Goal: Information Seeking & Learning: Learn about a topic

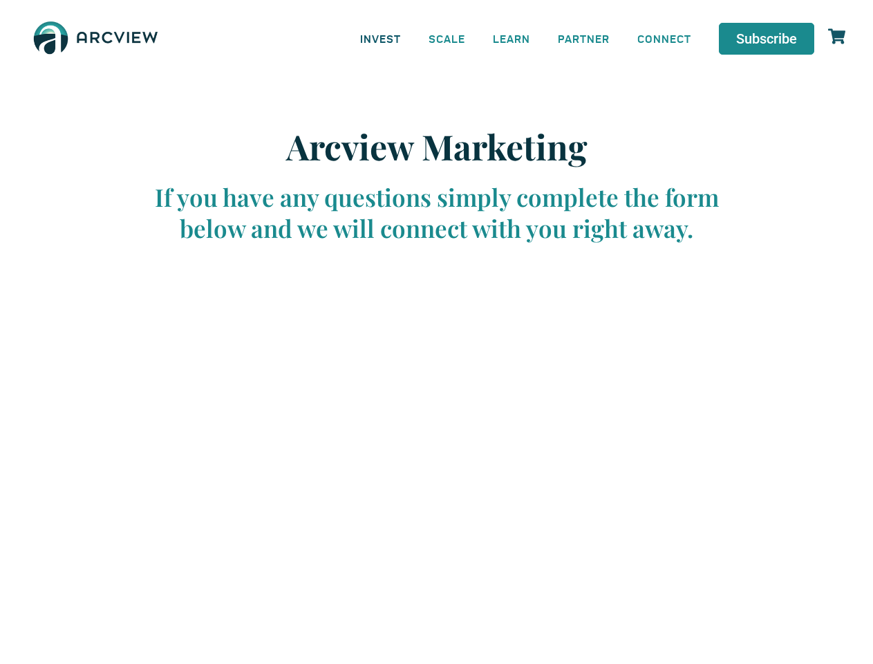
click at [380, 38] on link "INVEST" at bounding box center [380, 38] width 68 height 31
click at [447, 38] on link "SCALE" at bounding box center [447, 38] width 64 height 31
click at [512, 38] on link "LEARN" at bounding box center [511, 38] width 65 height 31
click at [664, 38] on link "CONNECT" at bounding box center [665, 38] width 82 height 31
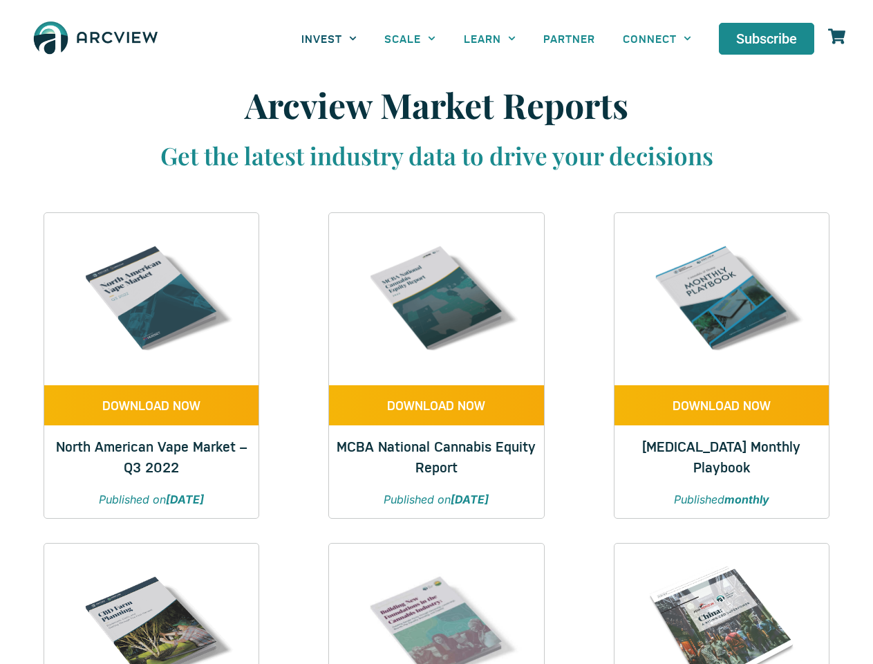
click at [329, 38] on link "INVEST" at bounding box center [329, 38] width 83 height 31
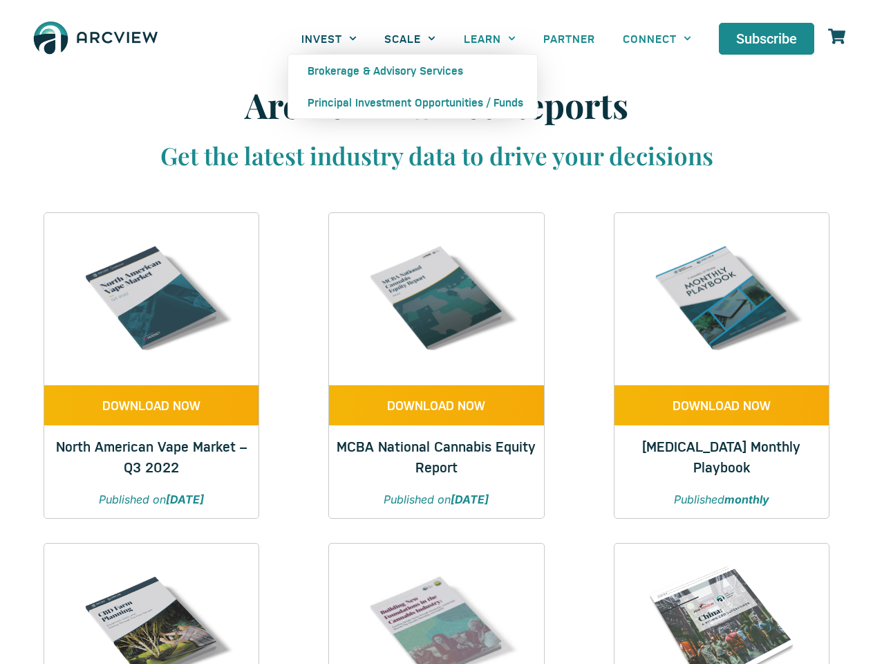
click at [410, 38] on link "SCALE" at bounding box center [410, 38] width 79 height 31
click at [490, 38] on link "LEARN" at bounding box center [490, 38] width 80 height 31
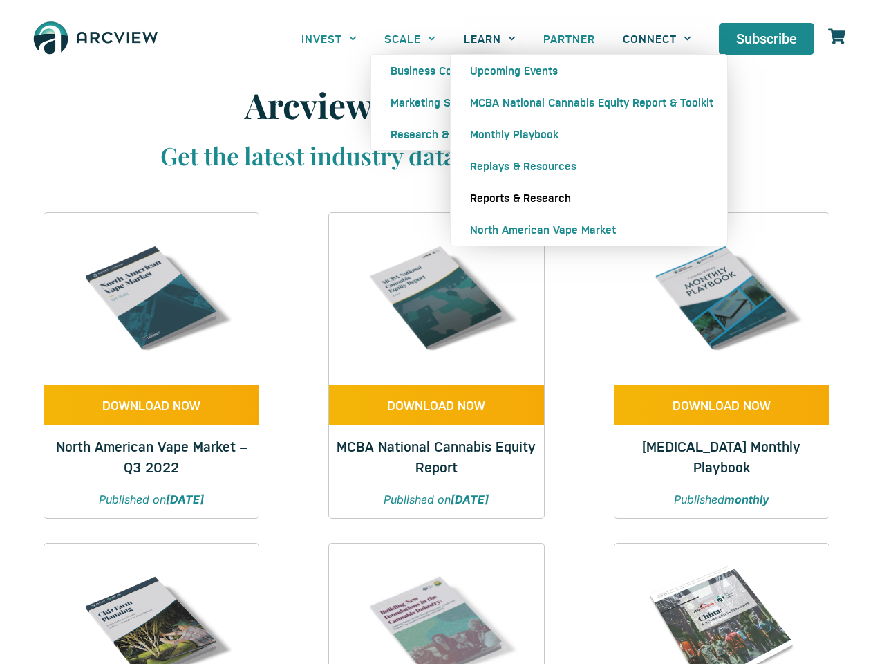
click at [657, 38] on link "CONNECT" at bounding box center [657, 38] width 96 height 31
